Goal: Check status: Check status

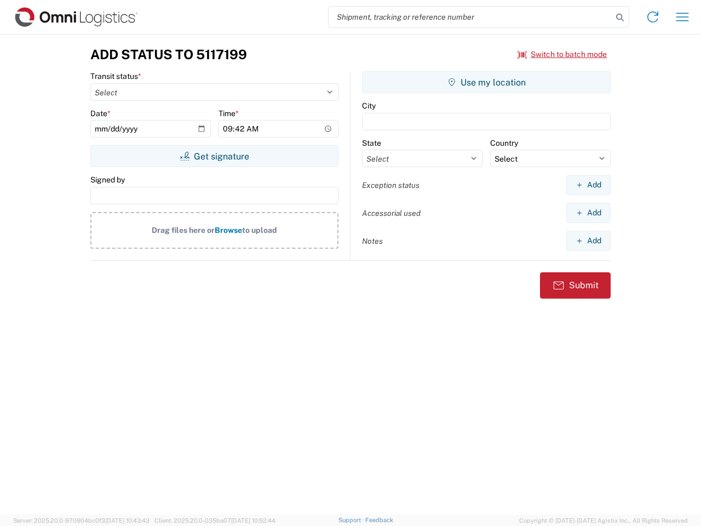
click at [471, 17] on input "search" at bounding box center [471, 17] width 284 height 21
click at [620, 18] on icon at bounding box center [620, 17] width 15 height 15
click at [653, 17] on icon at bounding box center [653, 17] width 18 height 18
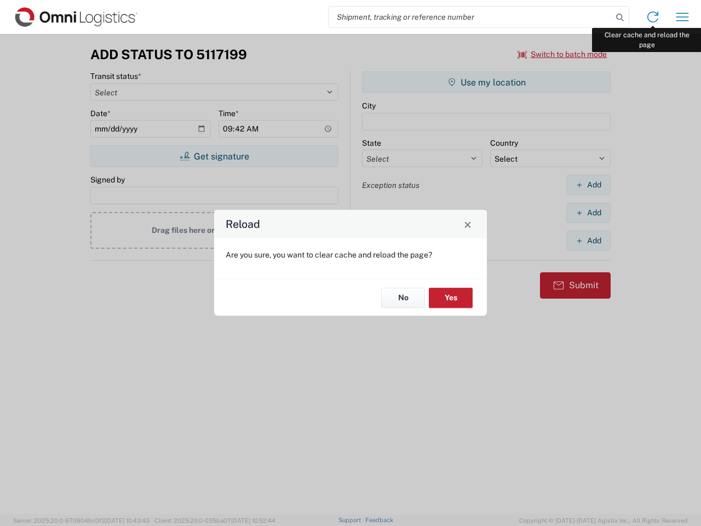
click at [683, 17] on div "Reload Are you sure, you want to clear cache and reload the page? No Yes" at bounding box center [350, 263] width 701 height 526
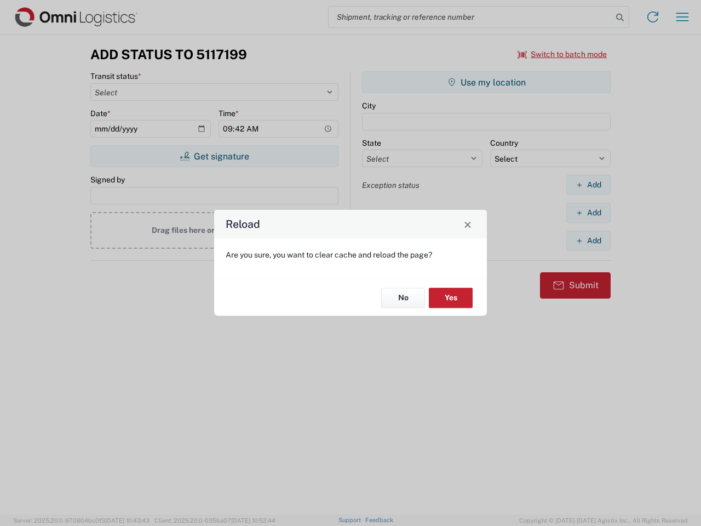
click at [563, 54] on div "Reload Are you sure, you want to clear cache and reload the page? No Yes" at bounding box center [350, 263] width 701 height 526
click at [214, 156] on div "Reload Are you sure, you want to clear cache and reload the page? No Yes" at bounding box center [350, 263] width 701 height 526
click at [487, 82] on div "Reload Are you sure, you want to clear cache and reload the page? No Yes" at bounding box center [350, 263] width 701 height 526
click at [588, 185] on div "Reload Are you sure, you want to clear cache and reload the page? No Yes" at bounding box center [350, 263] width 701 height 526
click at [588, 213] on div "Reload Are you sure, you want to clear cache and reload the page? No Yes" at bounding box center [350, 263] width 701 height 526
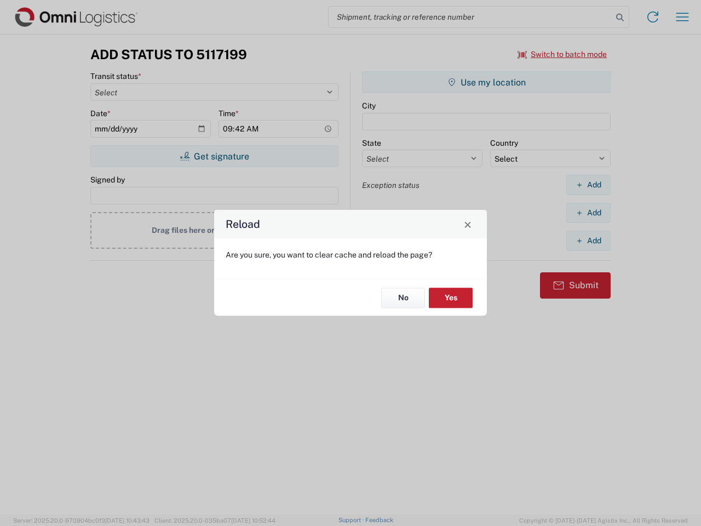
click at [588, 241] on div "Reload Are you sure, you want to clear cache and reload the page? No Yes" at bounding box center [350, 263] width 701 height 526
